Goal: Navigation & Orientation: Find specific page/section

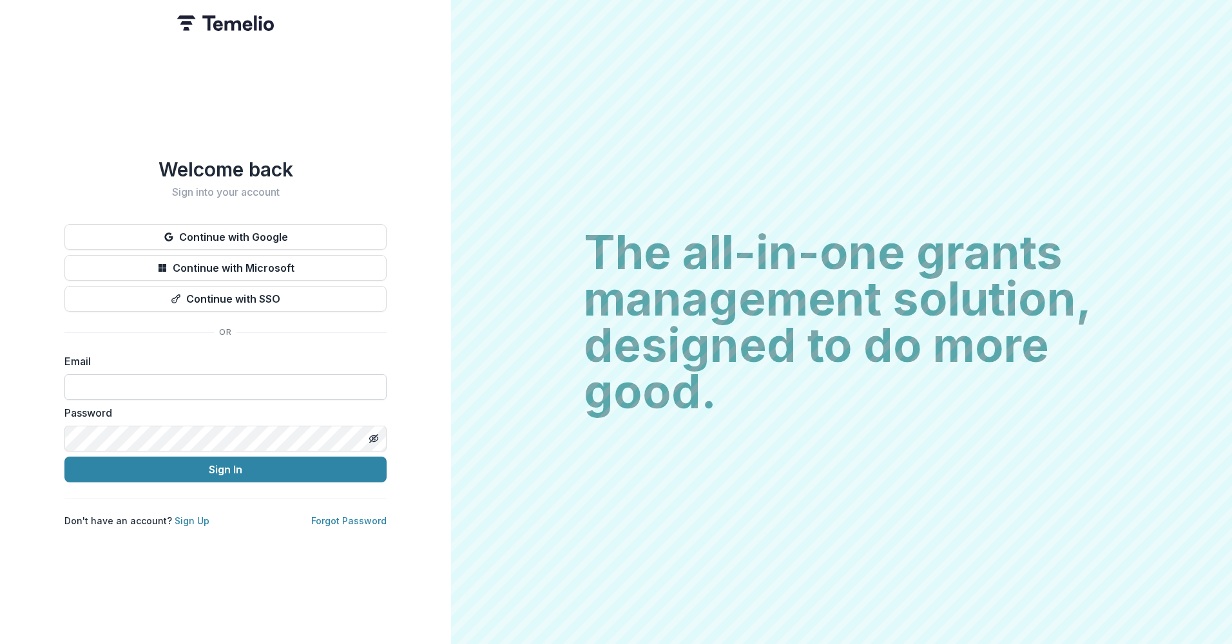
click at [161, 377] on input at bounding box center [225, 387] width 322 height 26
type input "**********"
click at [64, 457] on button "Sign In" at bounding box center [225, 470] width 322 height 26
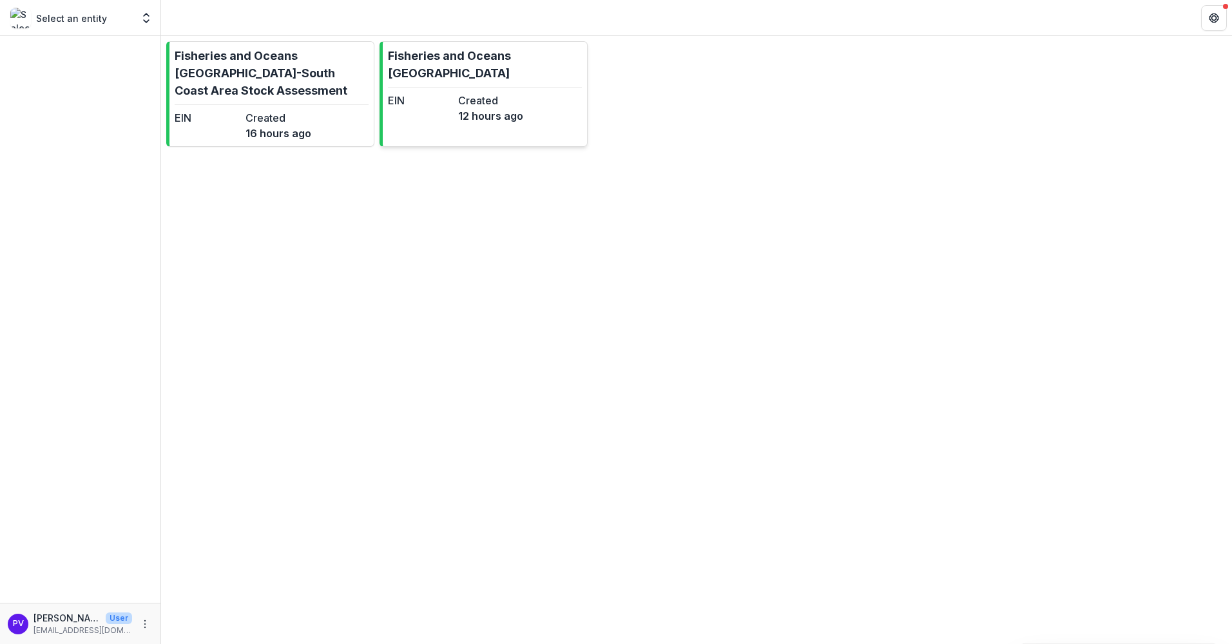
click at [417, 55] on p "Fisheries and Oceans Canada" at bounding box center [485, 64] width 194 height 35
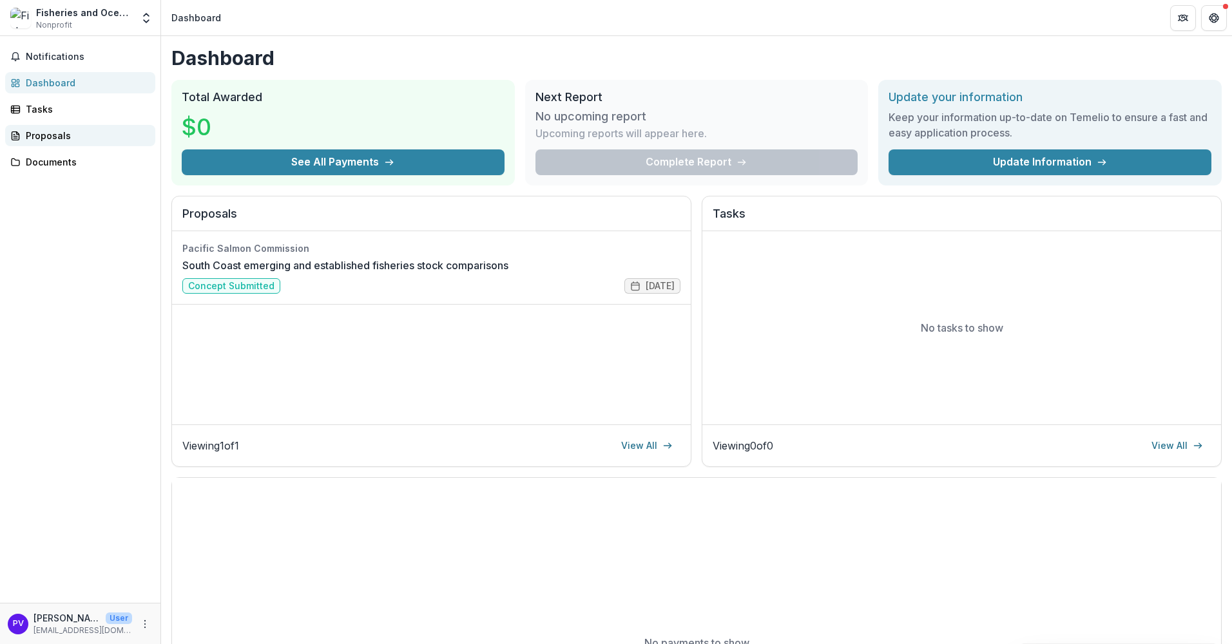
click at [36, 133] on div "Proposals" at bounding box center [85, 136] width 119 height 14
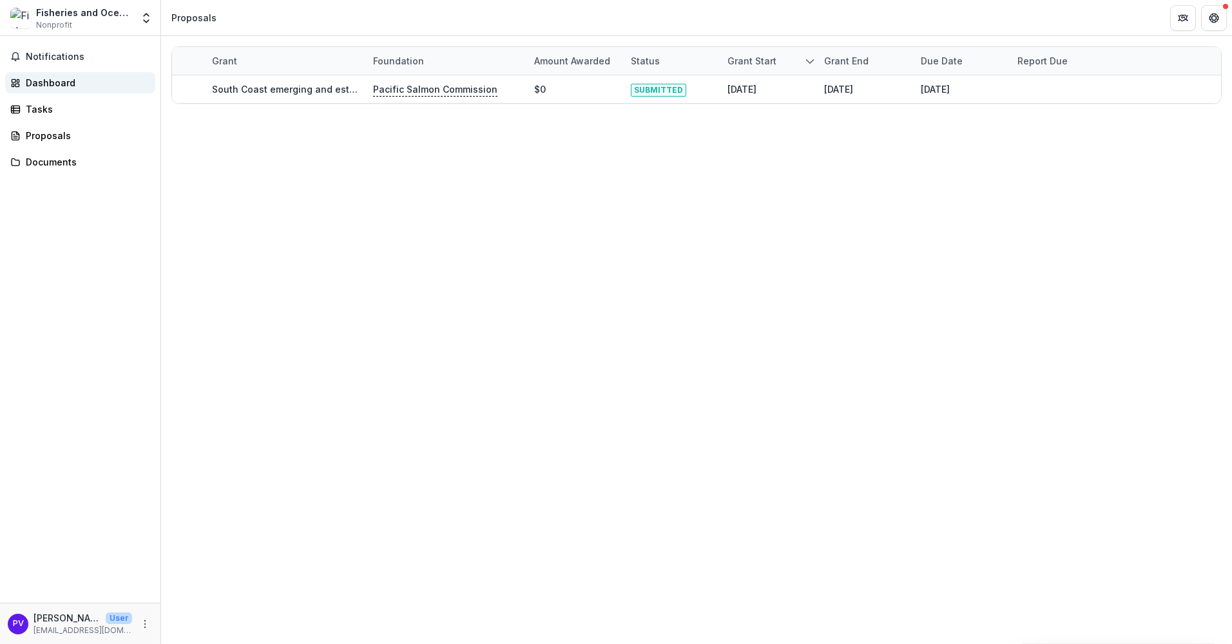
click at [45, 81] on div "Dashboard" at bounding box center [85, 83] width 119 height 14
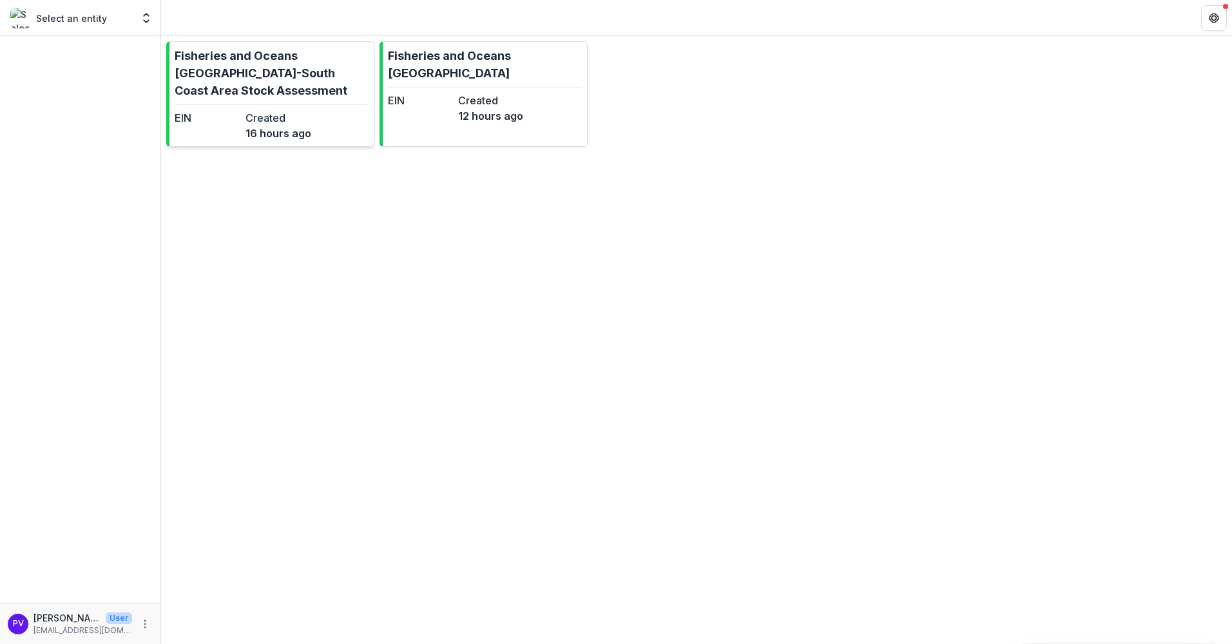
click at [219, 64] on p "Fisheries and Oceans Canada-South Coast Area Stock Assessment" at bounding box center [272, 73] width 194 height 52
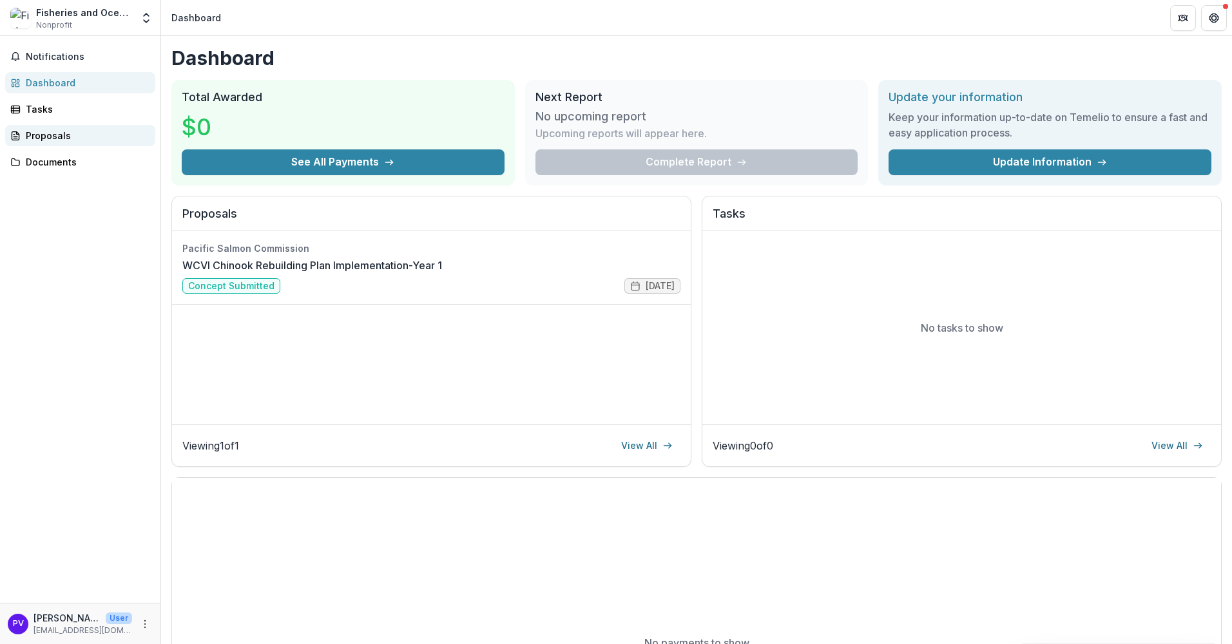
click at [63, 134] on div "Proposals" at bounding box center [85, 136] width 119 height 14
